Goal: Find specific page/section: Find specific page/section

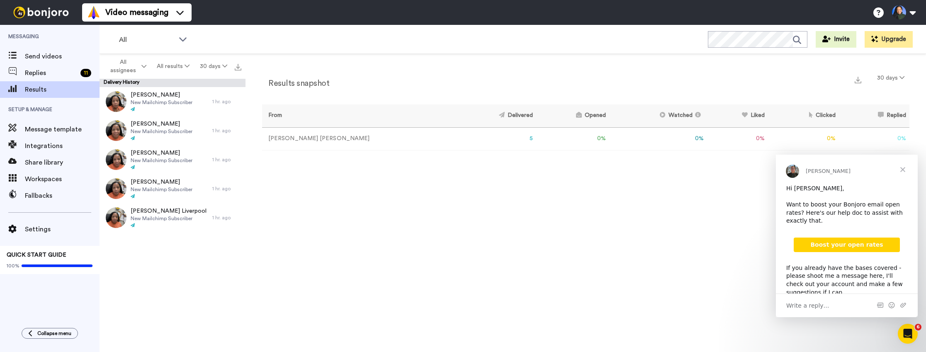
click at [26, 13] on img at bounding box center [41, 13] width 62 height 12
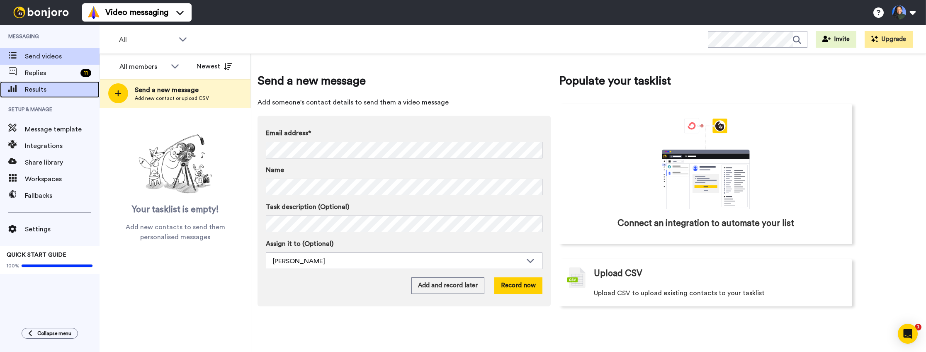
click at [52, 87] on span "Results" at bounding box center [62, 90] width 75 height 10
